Goal: Find specific page/section: Find specific page/section

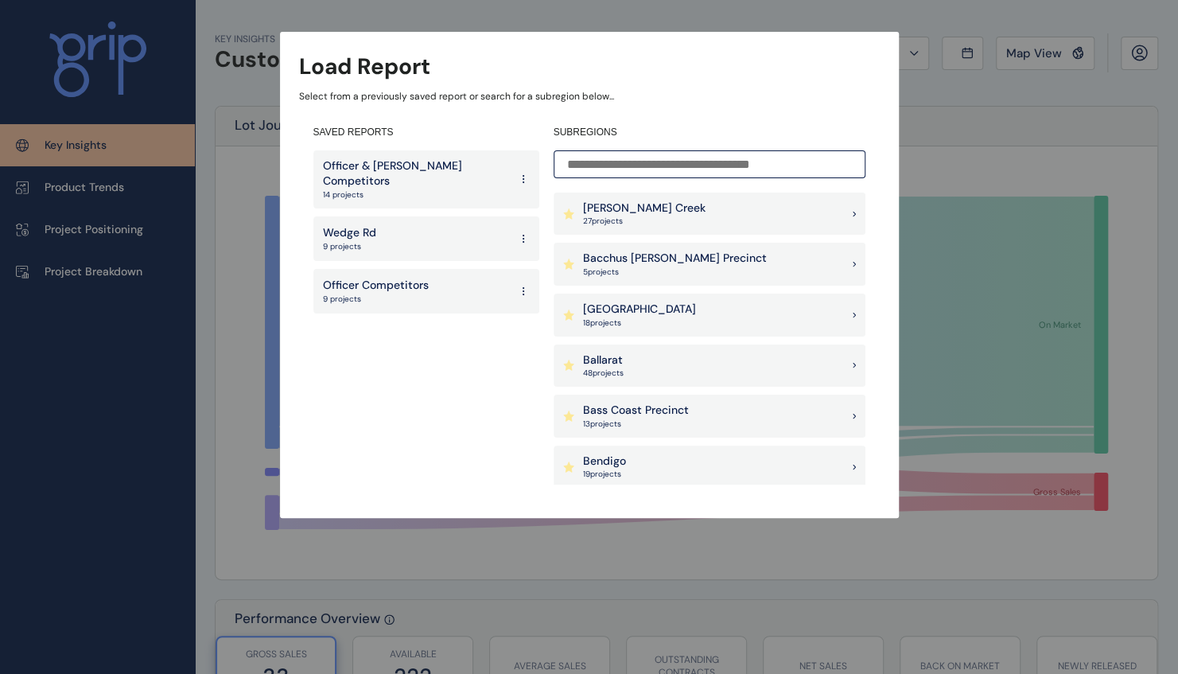
click at [419, 278] on p "Officer Competitors" at bounding box center [376, 286] width 106 height 16
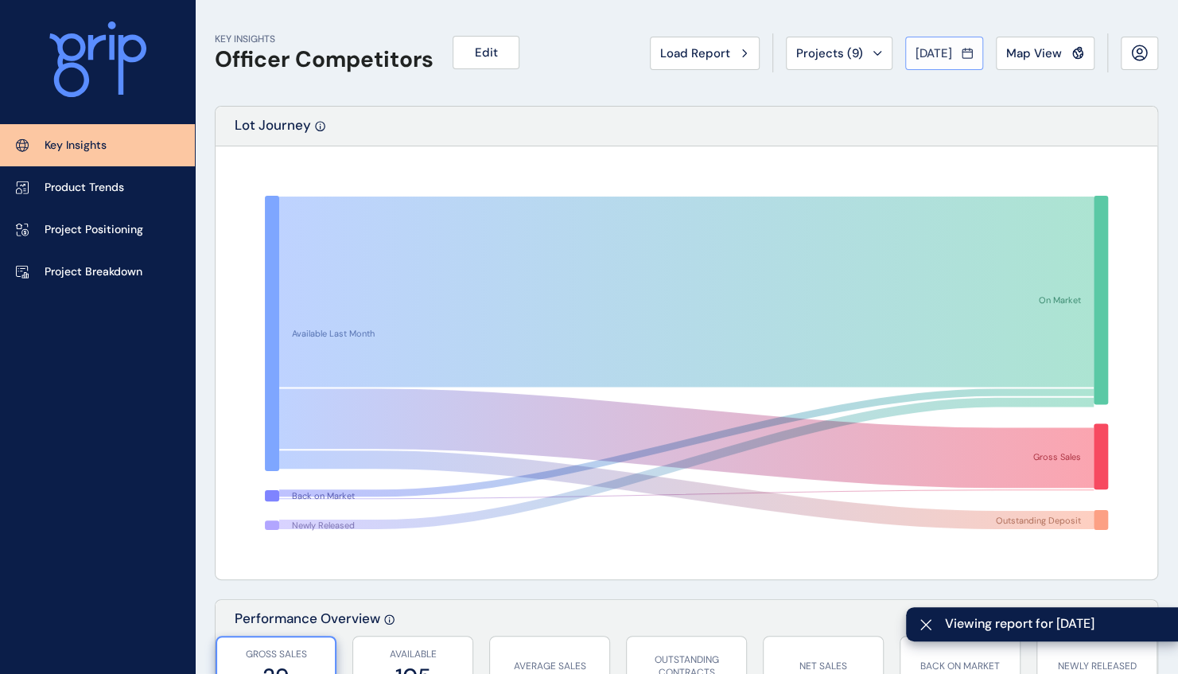
click at [969, 57] on icon at bounding box center [967, 53] width 10 height 9
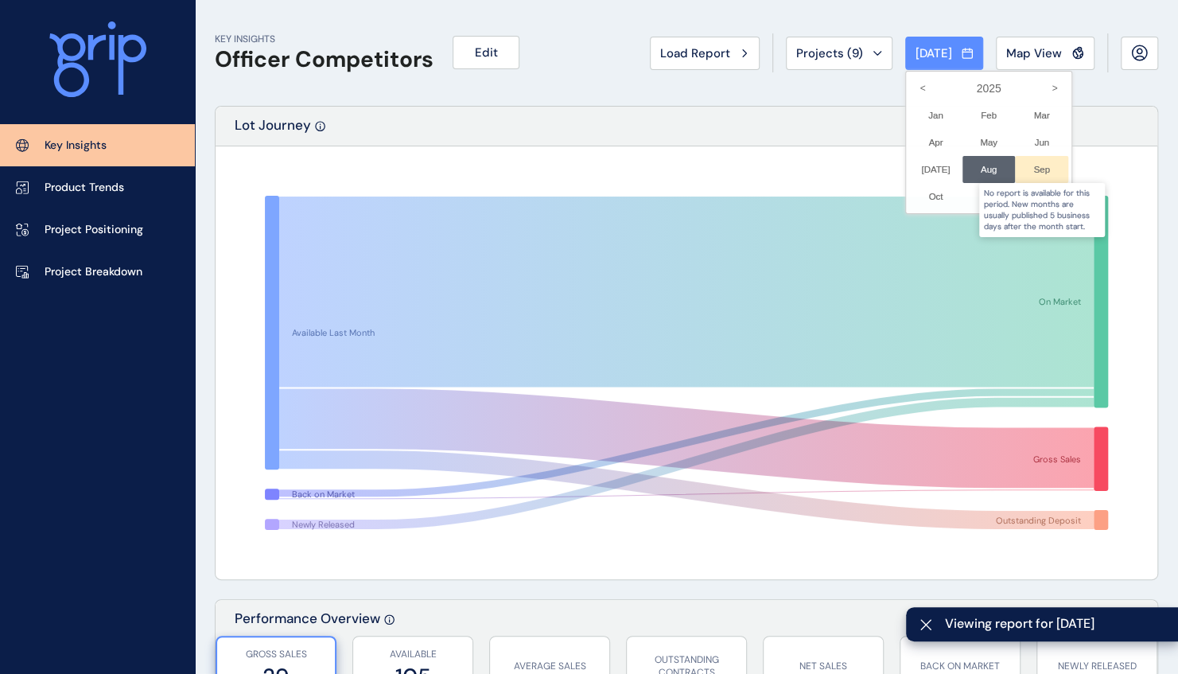
click at [1022, 164] on div at bounding box center [1041, 169] width 53 height 27
click at [666, 170] on div at bounding box center [589, 337] width 1178 height 674
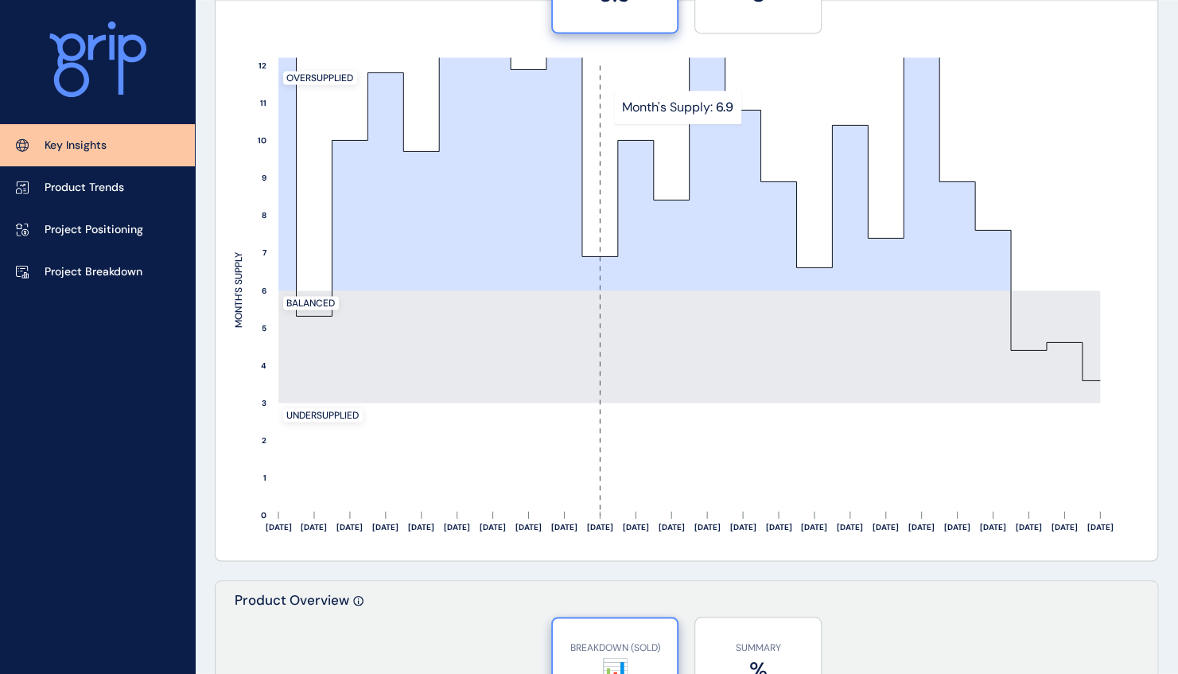
scroll to position [1431, 0]
